Goal: Information Seeking & Learning: Find specific fact

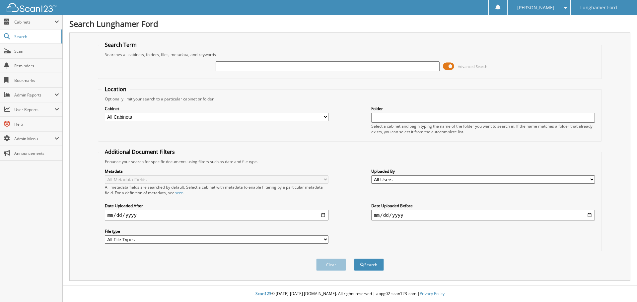
drag, startPoint x: 21, startPoint y: 50, endPoint x: 190, endPoint y: 77, distance: 171.1
click at [190, 77] on fieldset "Search Term Searches all cabinets, folders, files, metadata, and keywords Advan…" at bounding box center [350, 60] width 504 height 38
click at [28, 143] on span "Admin Menu" at bounding box center [31, 139] width 62 height 14
click at [555, 11] on div "[PERSON_NAME]" at bounding box center [539, 7] width 56 height 15
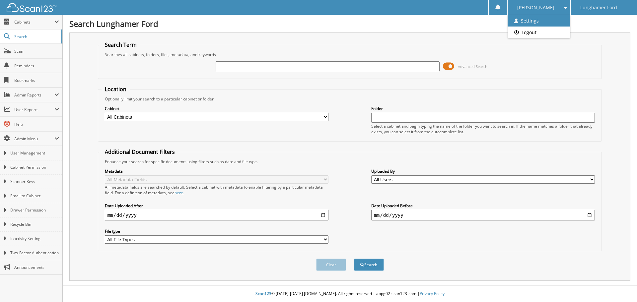
click at [554, 21] on link "Settings" at bounding box center [539, 21] width 63 height 12
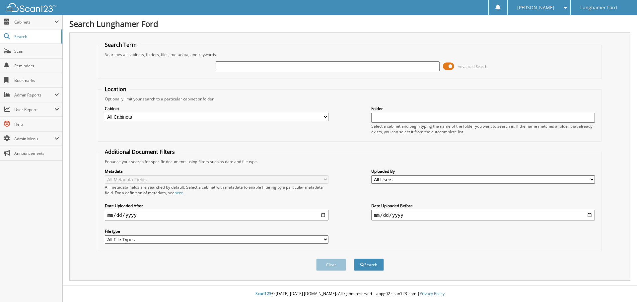
click at [248, 63] on input "text" at bounding box center [328, 66] width 224 height 10
type input "gott"
click at [354, 259] on button "Search" at bounding box center [369, 265] width 30 height 12
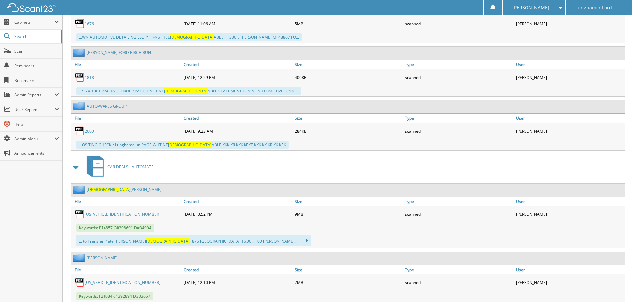
scroll to position [829, 0]
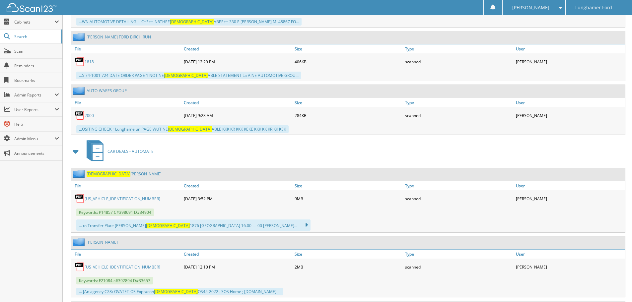
click at [97, 175] on link "GOTT DAVID" at bounding box center [124, 174] width 75 height 6
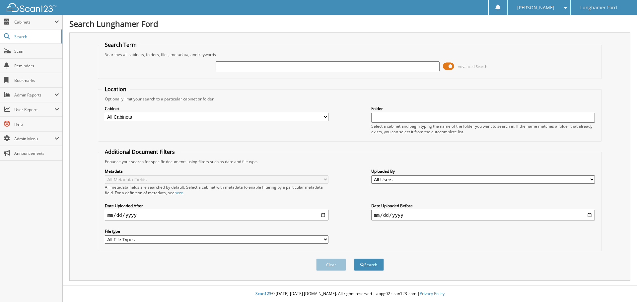
click at [324, 68] on input "text" at bounding box center [328, 66] width 224 height 10
type input "53644"
click at [370, 263] on button "Search" at bounding box center [369, 265] width 30 height 12
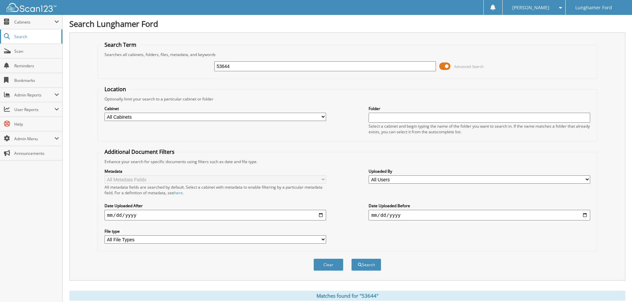
click at [29, 37] on span "Search" at bounding box center [36, 37] width 44 height 6
